Goal: Information Seeking & Learning: Find specific fact

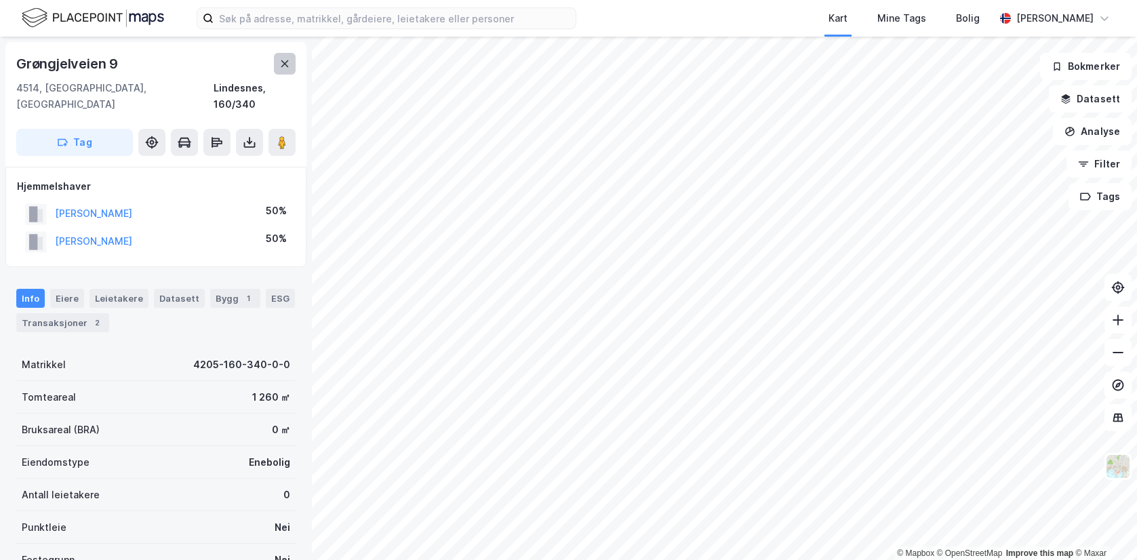
click at [283, 62] on icon at bounding box center [284, 63] width 7 height 7
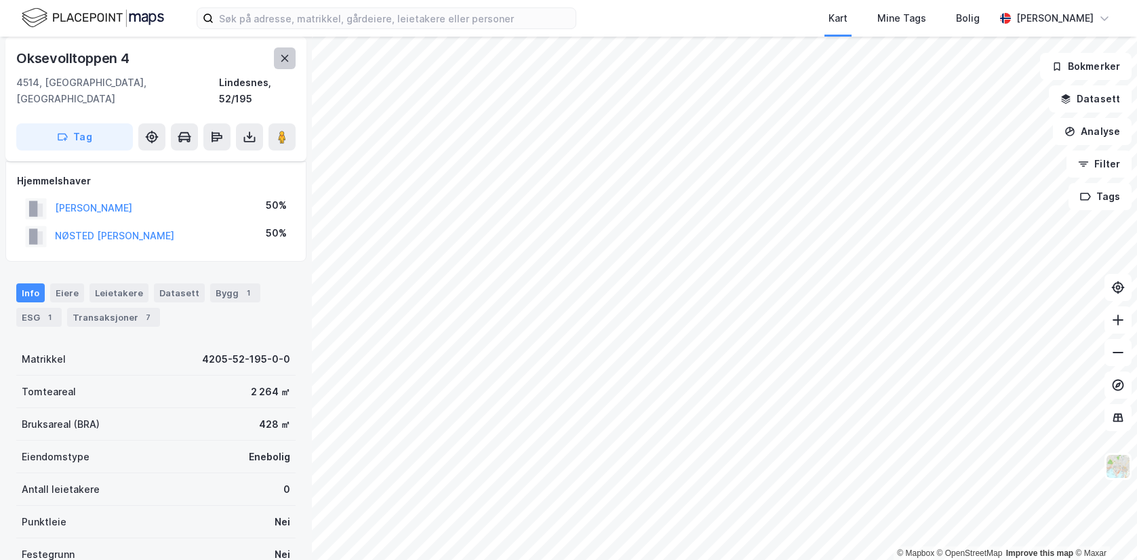
click at [280, 58] on icon at bounding box center [284, 58] width 11 height 11
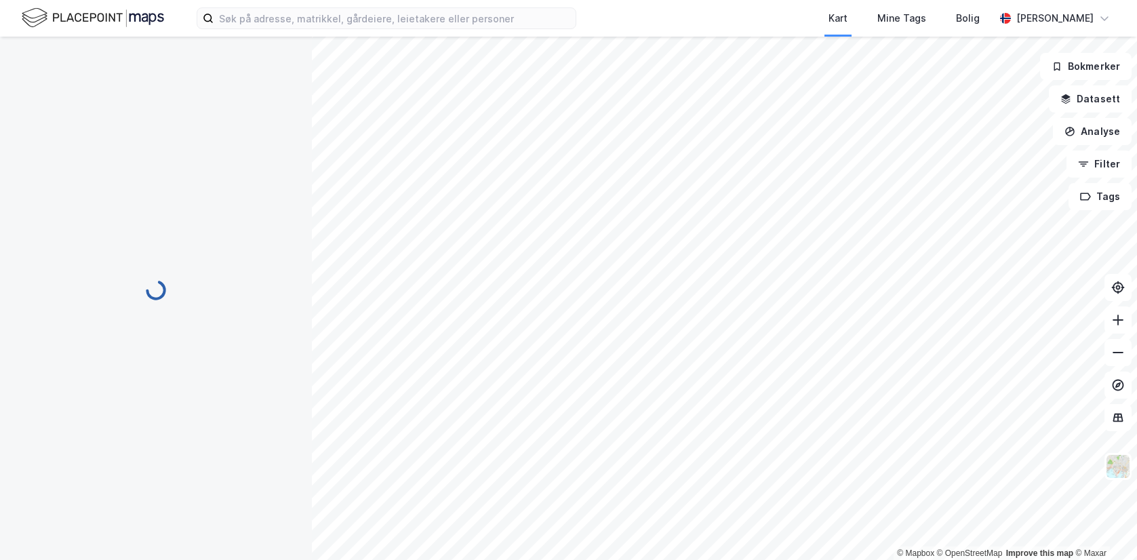
scroll to position [5, 0]
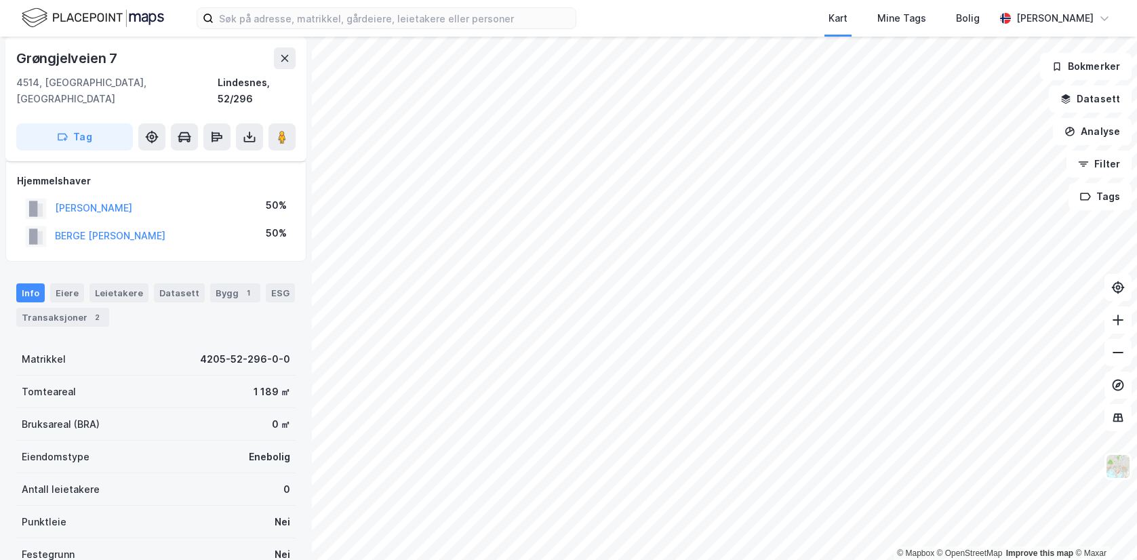
scroll to position [5, 0]
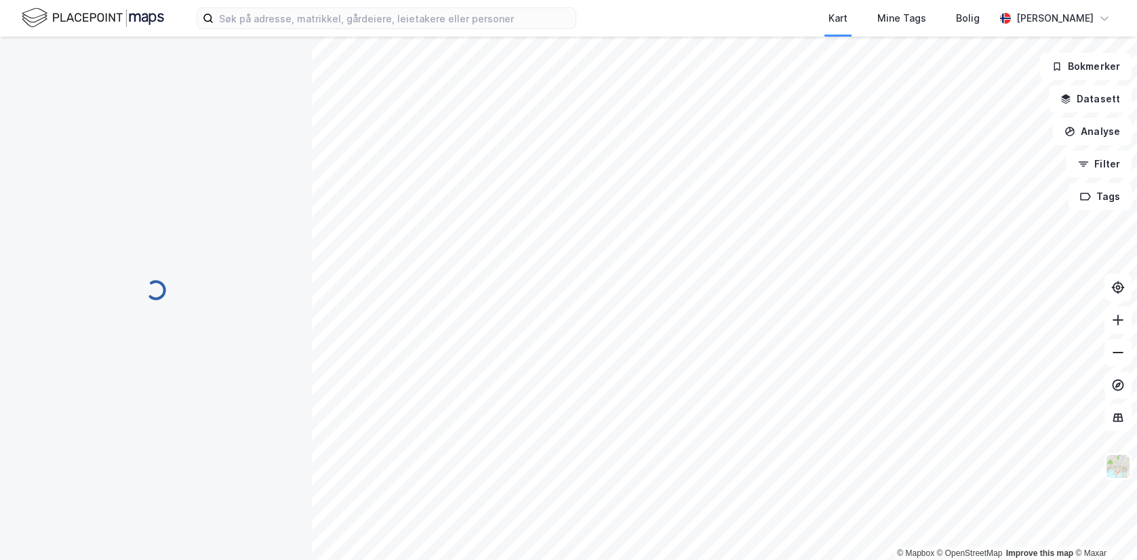
scroll to position [5, 0]
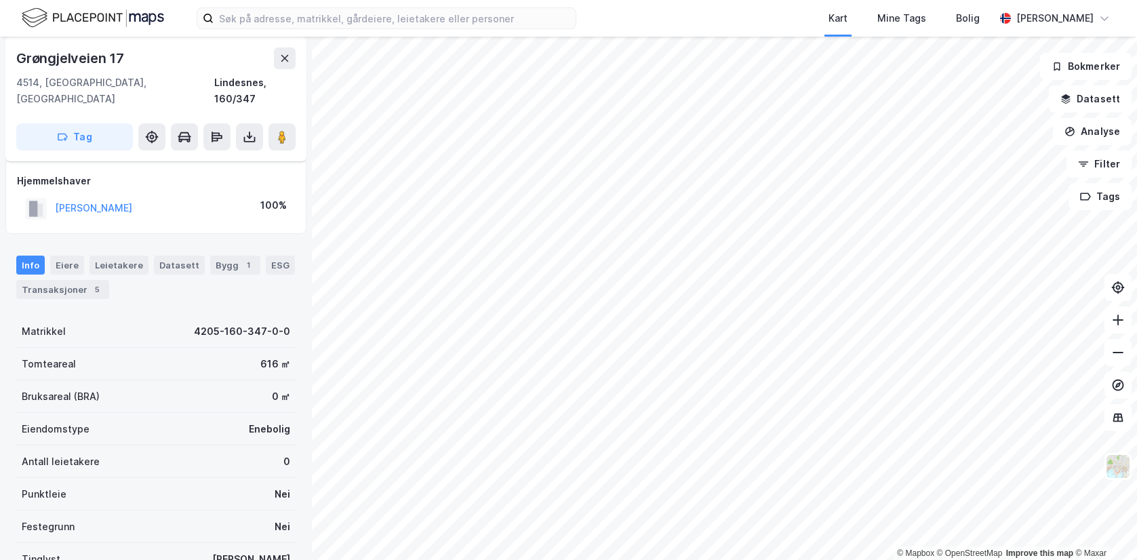
scroll to position [5, 0]
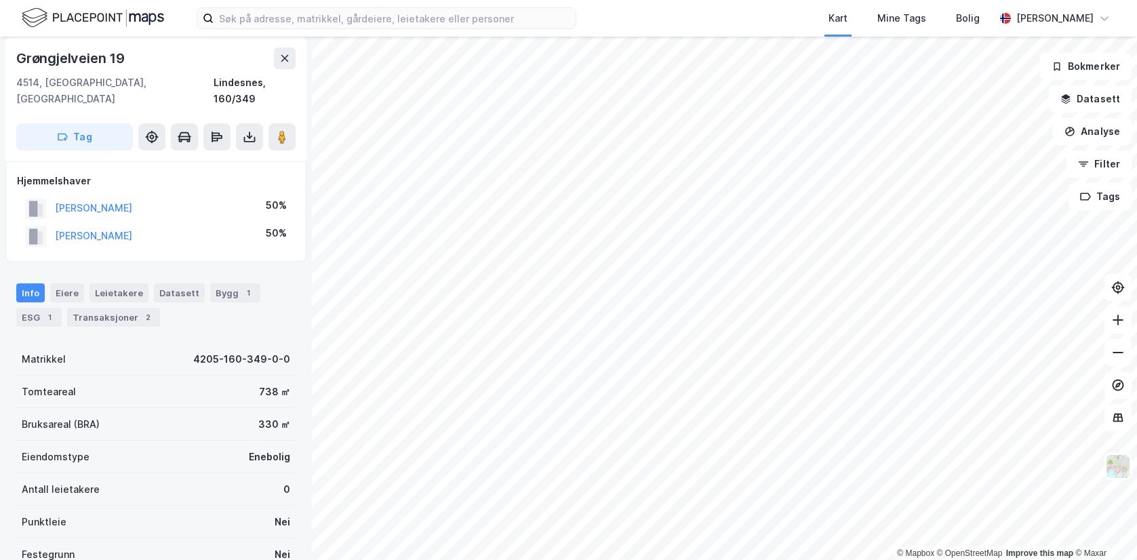
scroll to position [5, 0]
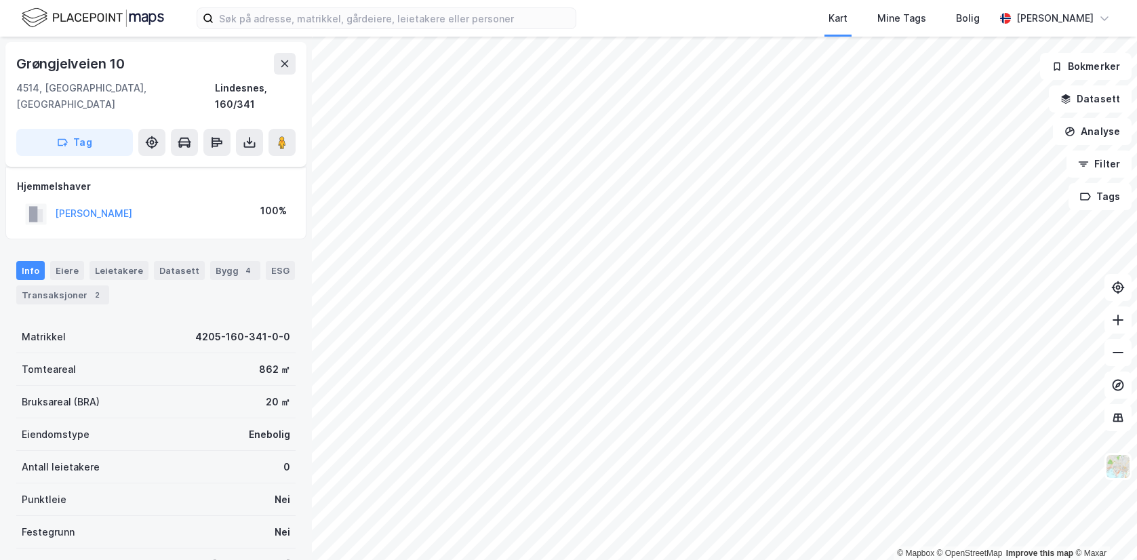
scroll to position [5, 0]
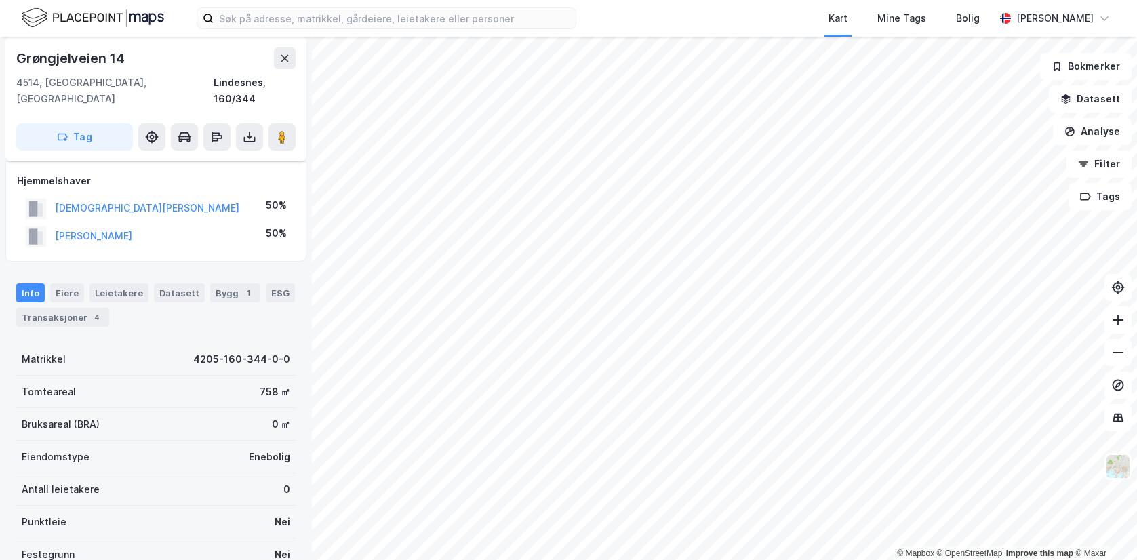
scroll to position [5, 0]
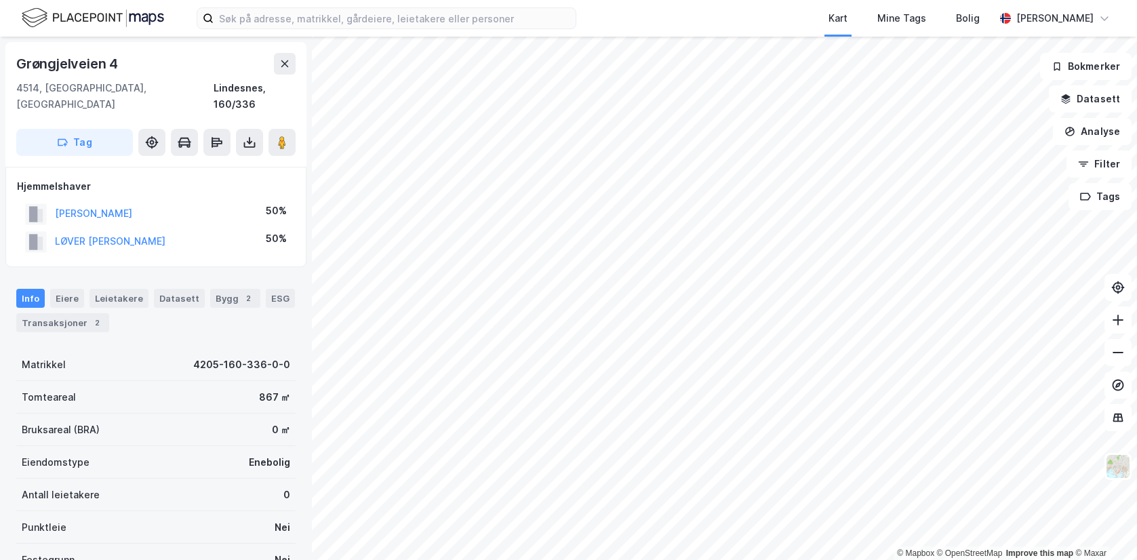
scroll to position [5, 0]
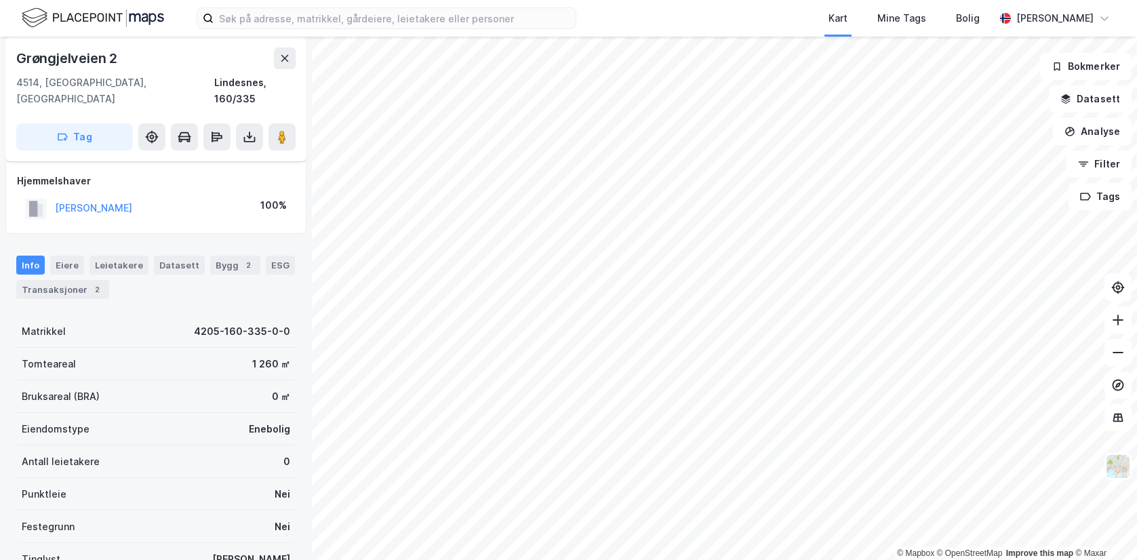
scroll to position [5, 0]
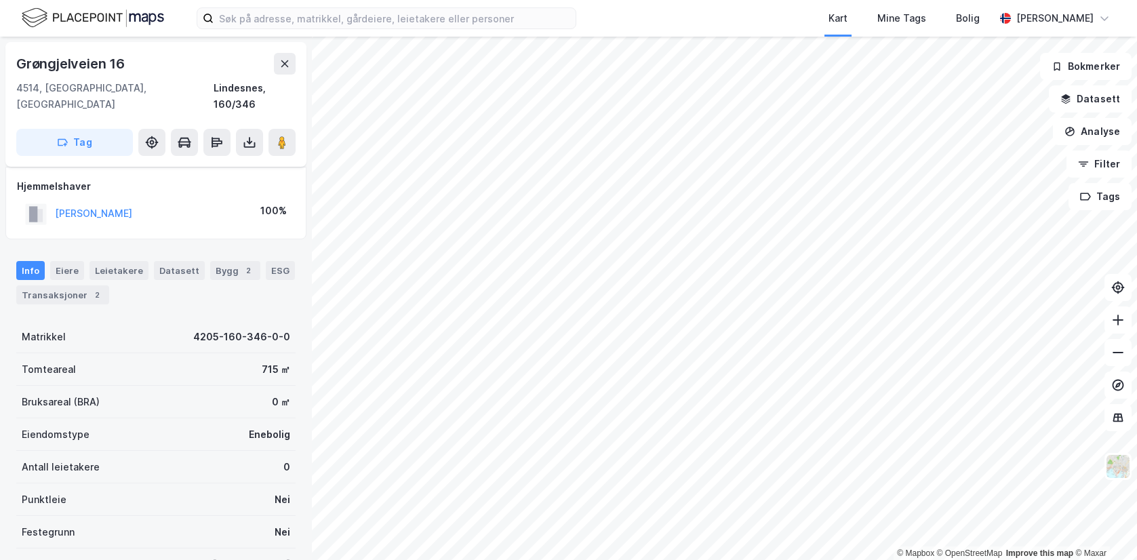
scroll to position [5, 0]
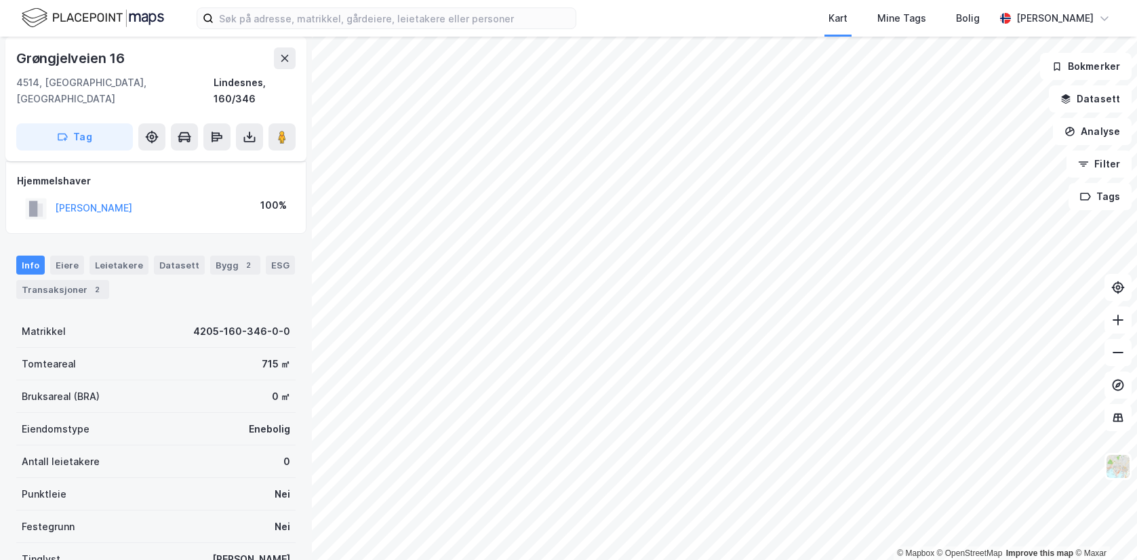
scroll to position [5, 0]
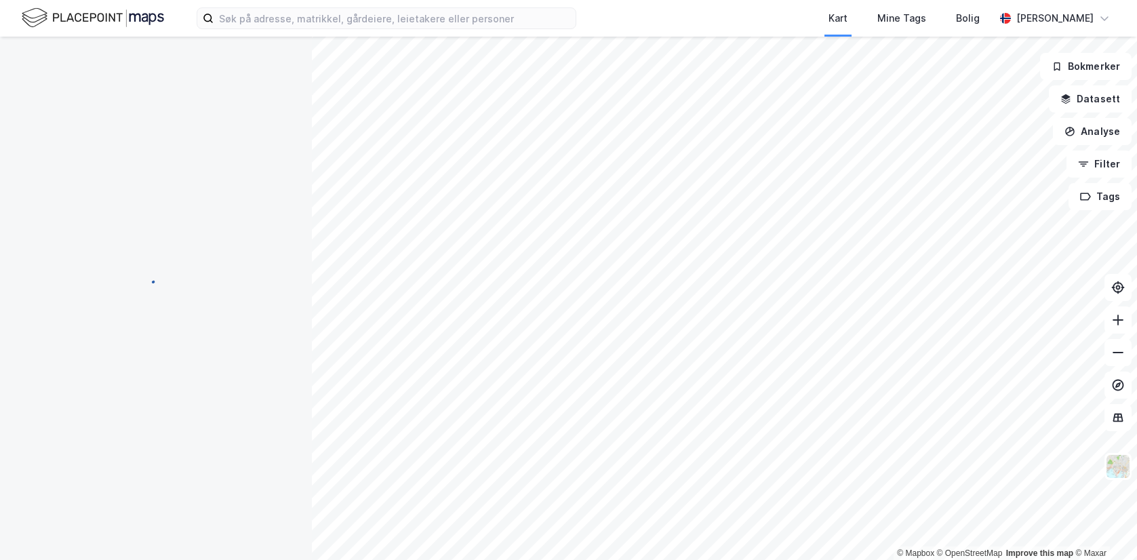
scroll to position [5, 0]
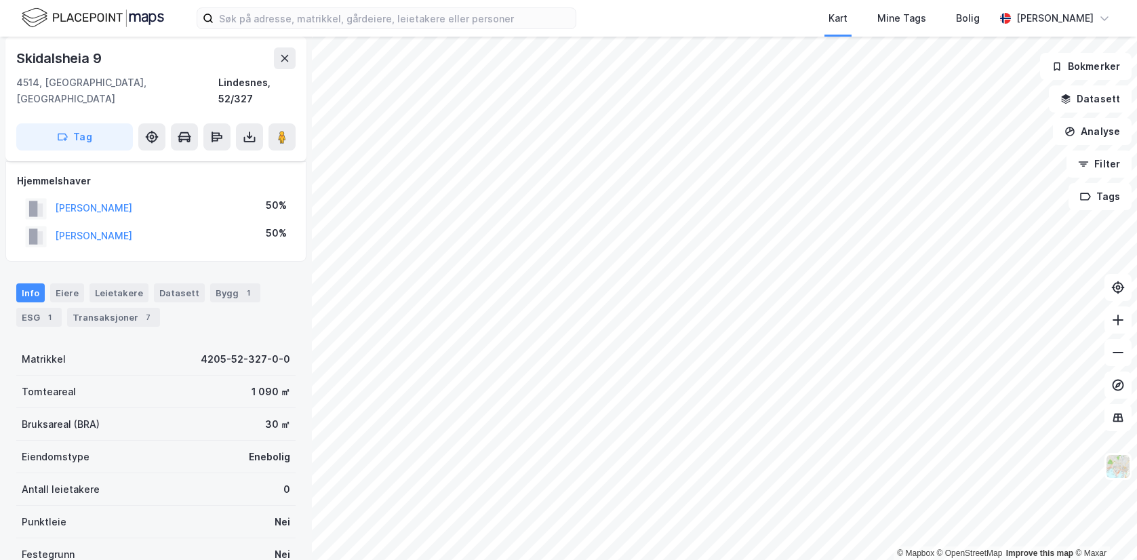
scroll to position [5, 0]
click at [281, 56] on icon at bounding box center [284, 58] width 11 height 11
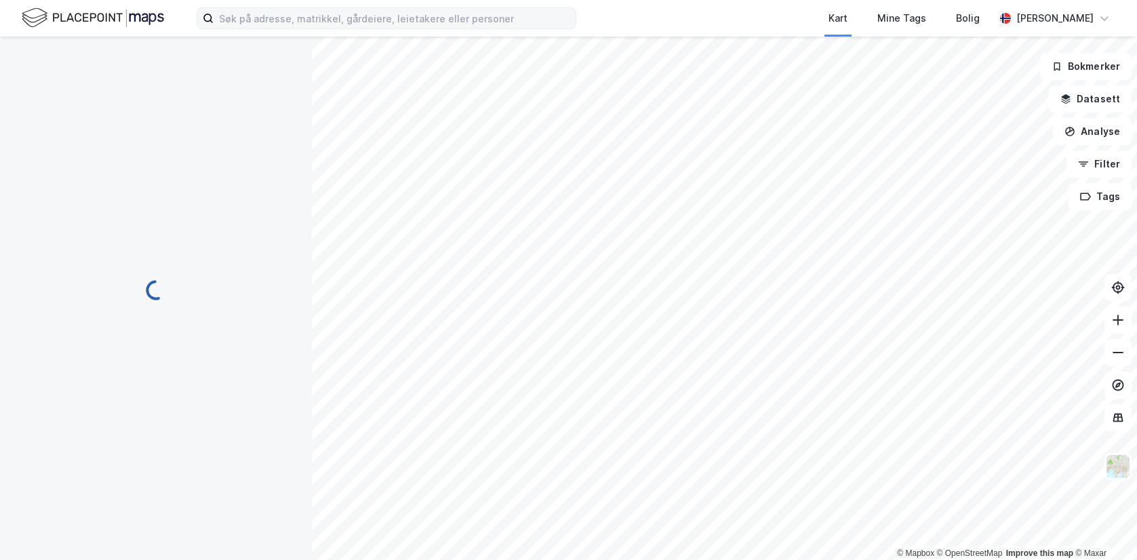
scroll to position [5, 0]
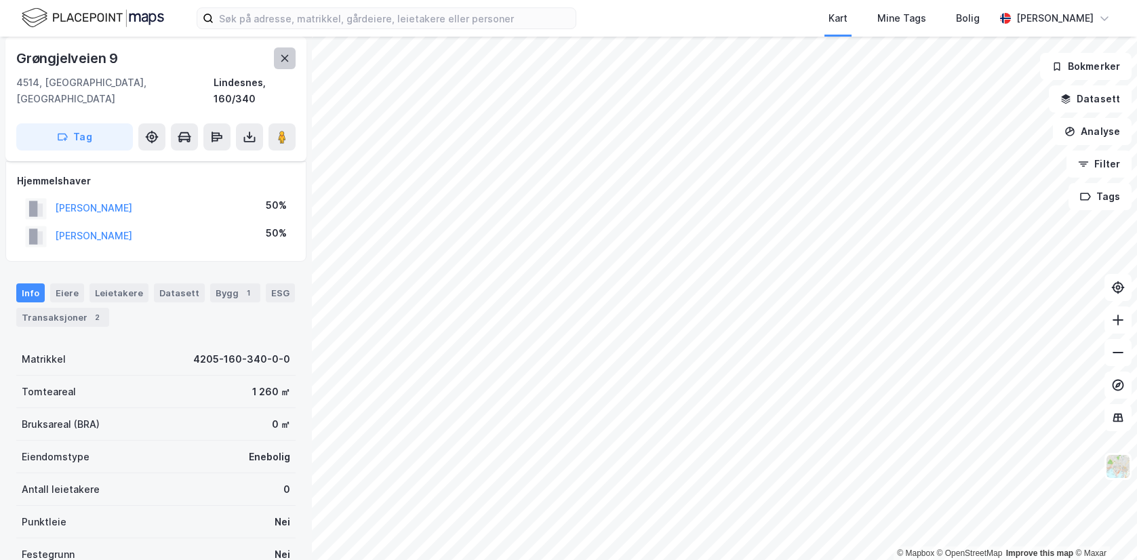
click at [280, 64] on button at bounding box center [285, 58] width 22 height 22
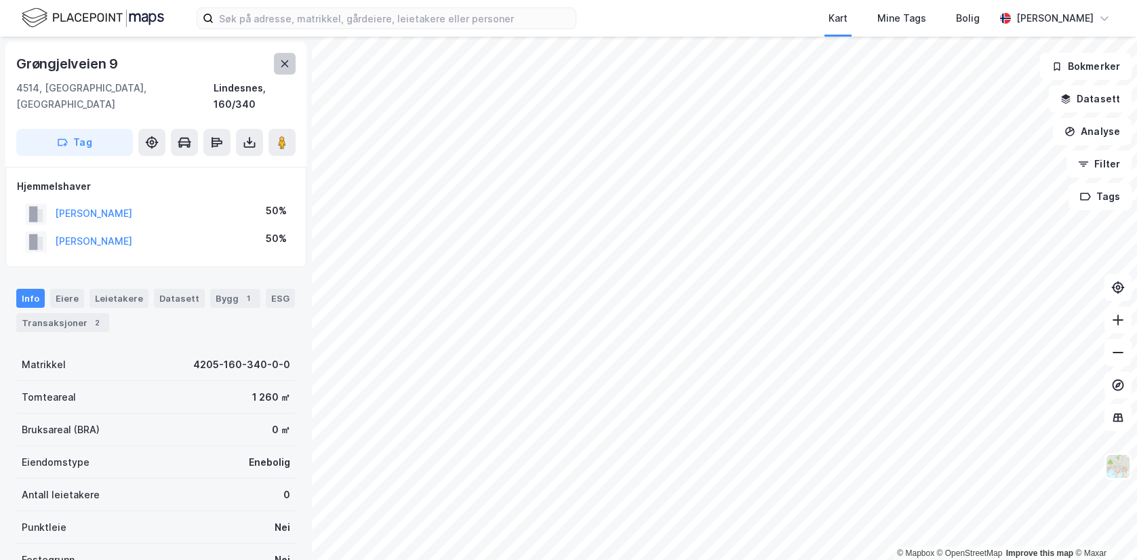
click at [285, 59] on icon at bounding box center [284, 63] width 11 height 11
click at [73, 289] on div "Eiere" at bounding box center [67, 298] width 34 height 19
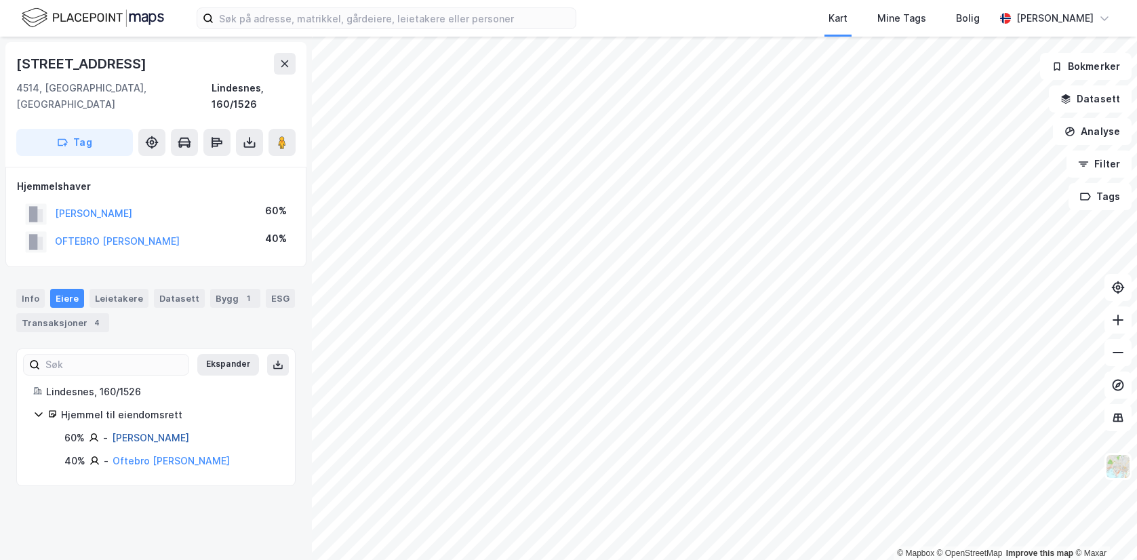
click at [174, 432] on link "[PERSON_NAME]" at bounding box center [150, 438] width 77 height 12
